Goal: Transaction & Acquisition: Purchase product/service

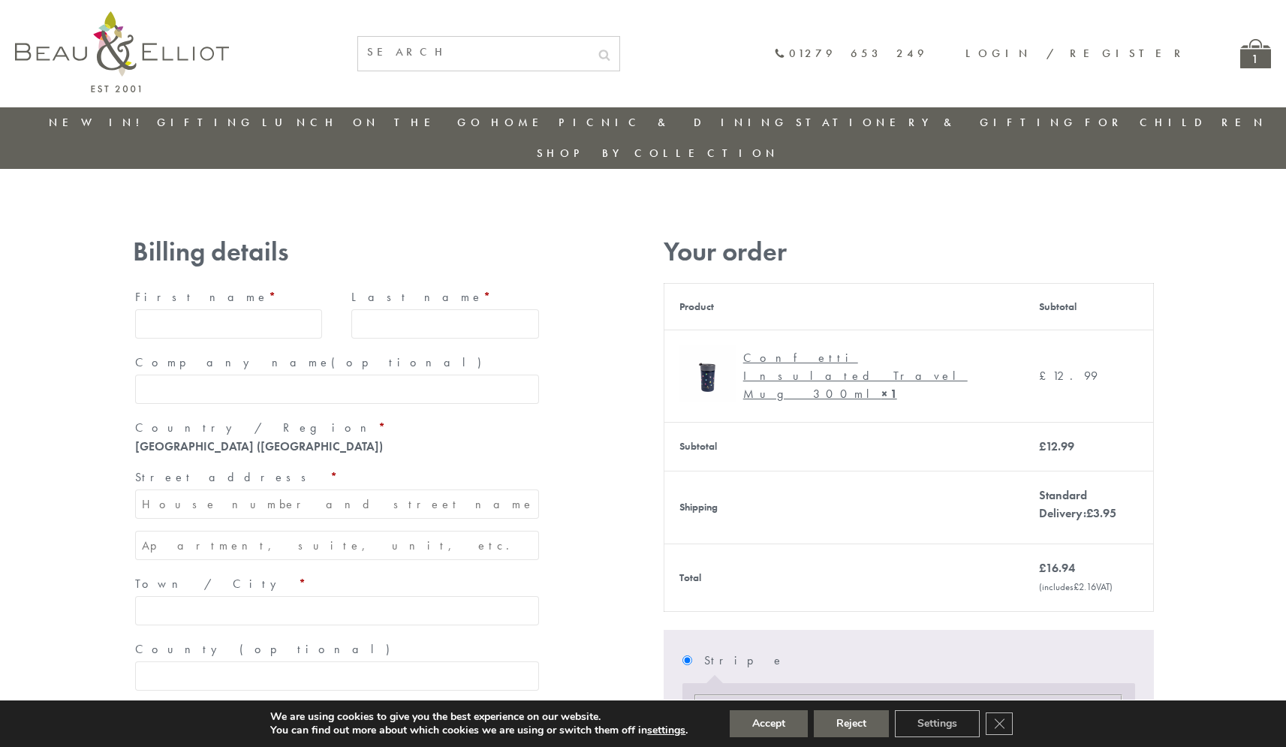
type input "maria33@yahoo.com"
type input "Maria"
type input "Williams"
type input "23, Scottsdale, Happytown"
type input "London"
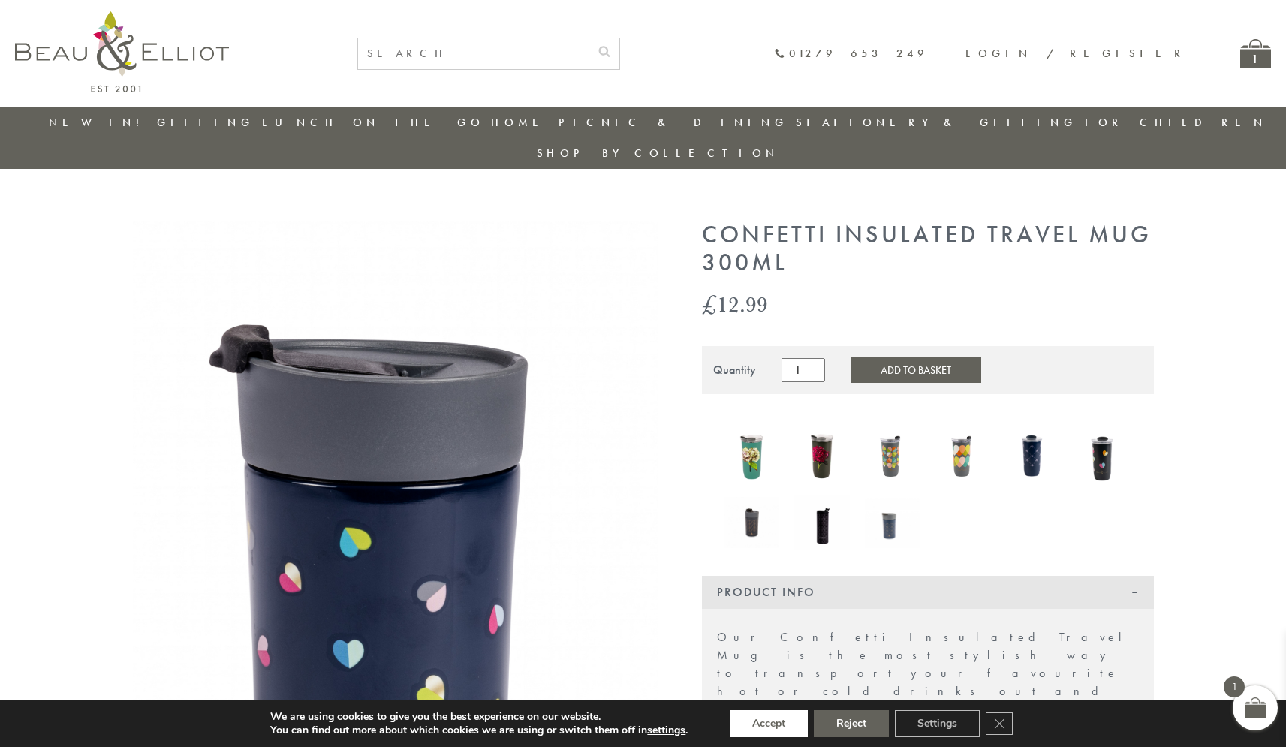
click at [769, 724] on button "Accept" at bounding box center [769, 723] width 78 height 27
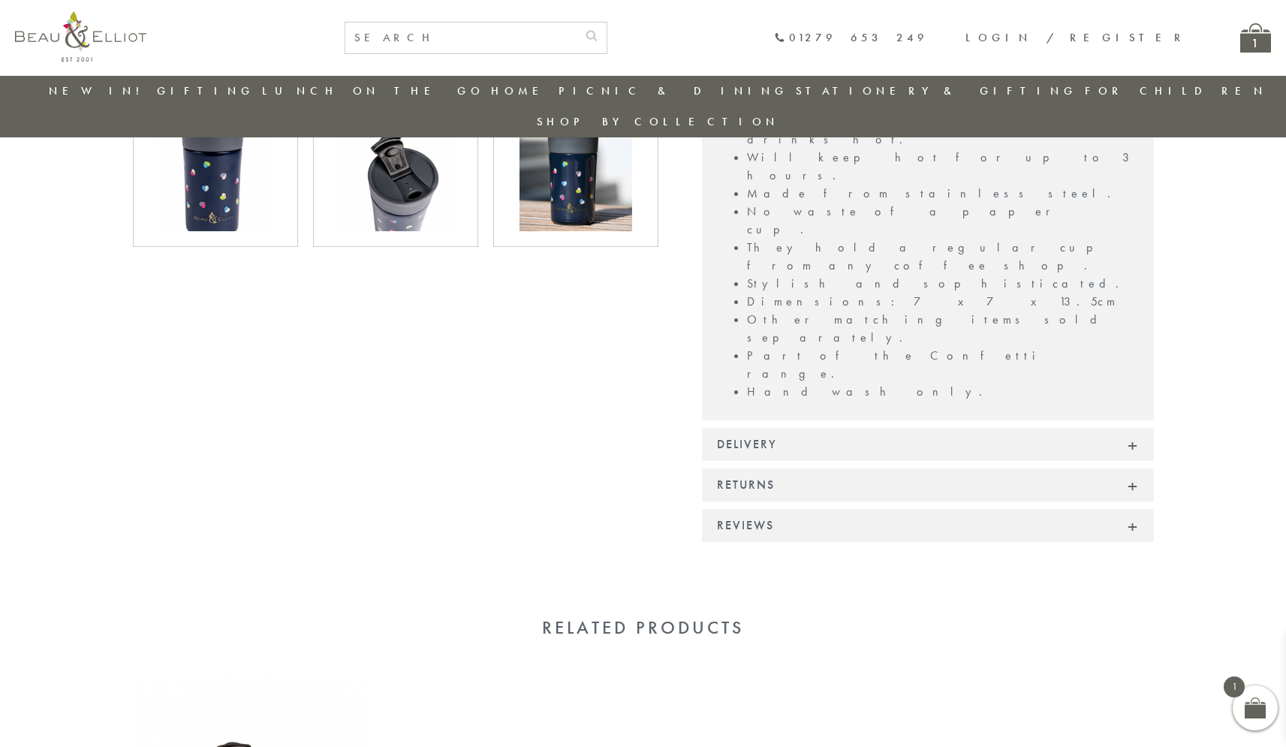
scroll to position [1050, 0]
